Goal: Use online tool/utility

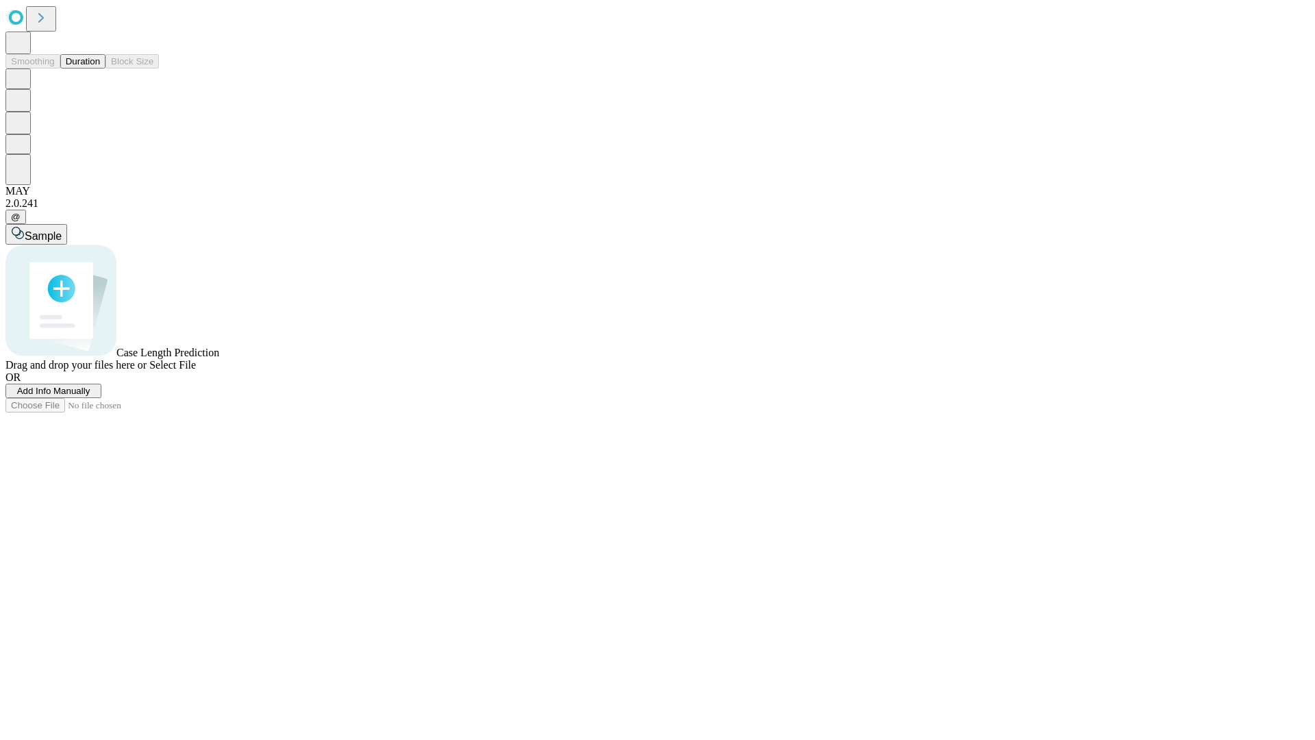
click at [100, 68] on button "Duration" at bounding box center [82, 61] width 45 height 14
click at [196, 370] on span "Select File" at bounding box center [172, 365] width 47 height 12
